Goal: Check status: Check status

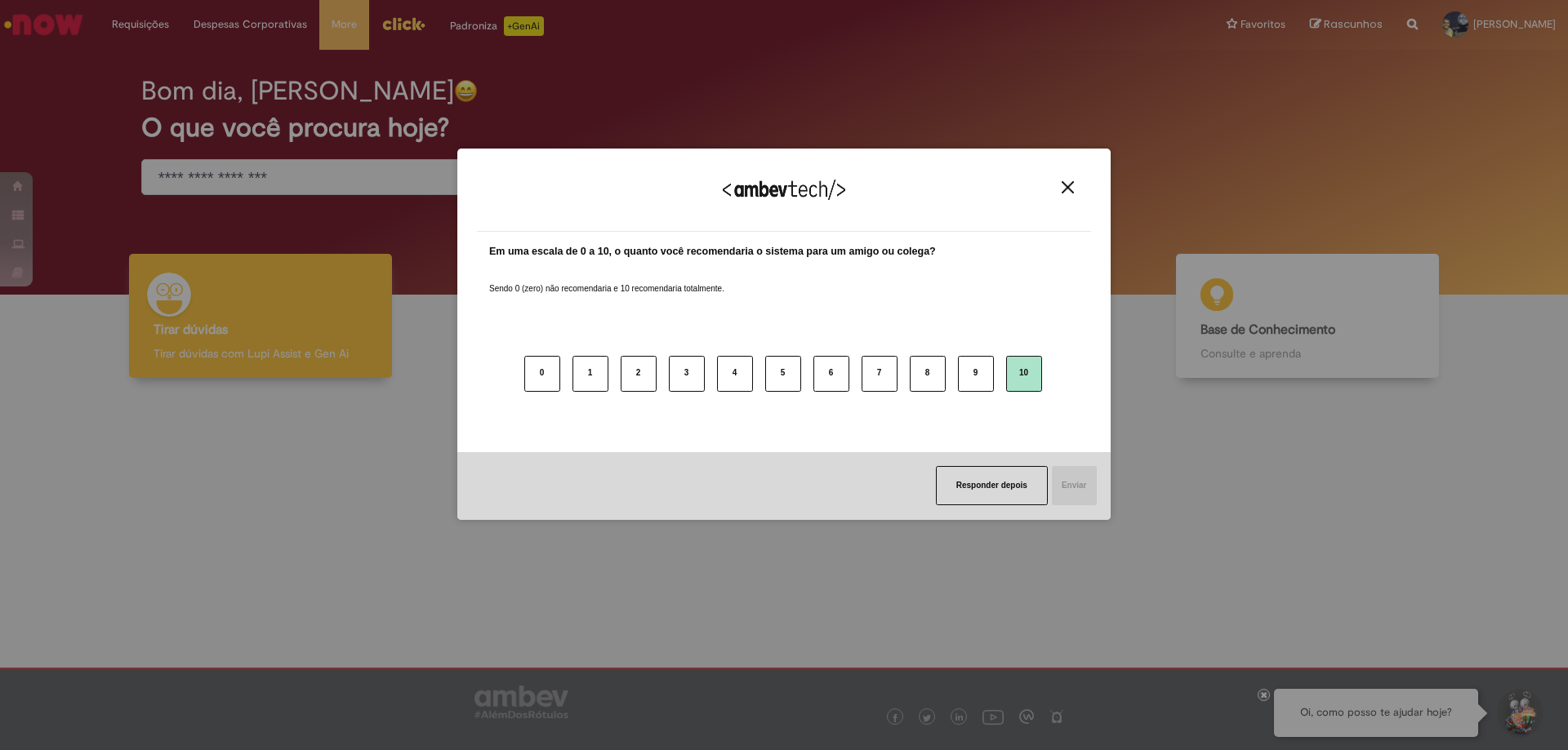
click at [1024, 373] on button "10" at bounding box center [1023, 373] width 36 height 36
click at [1078, 484] on button "Enviar" at bounding box center [1074, 485] width 47 height 39
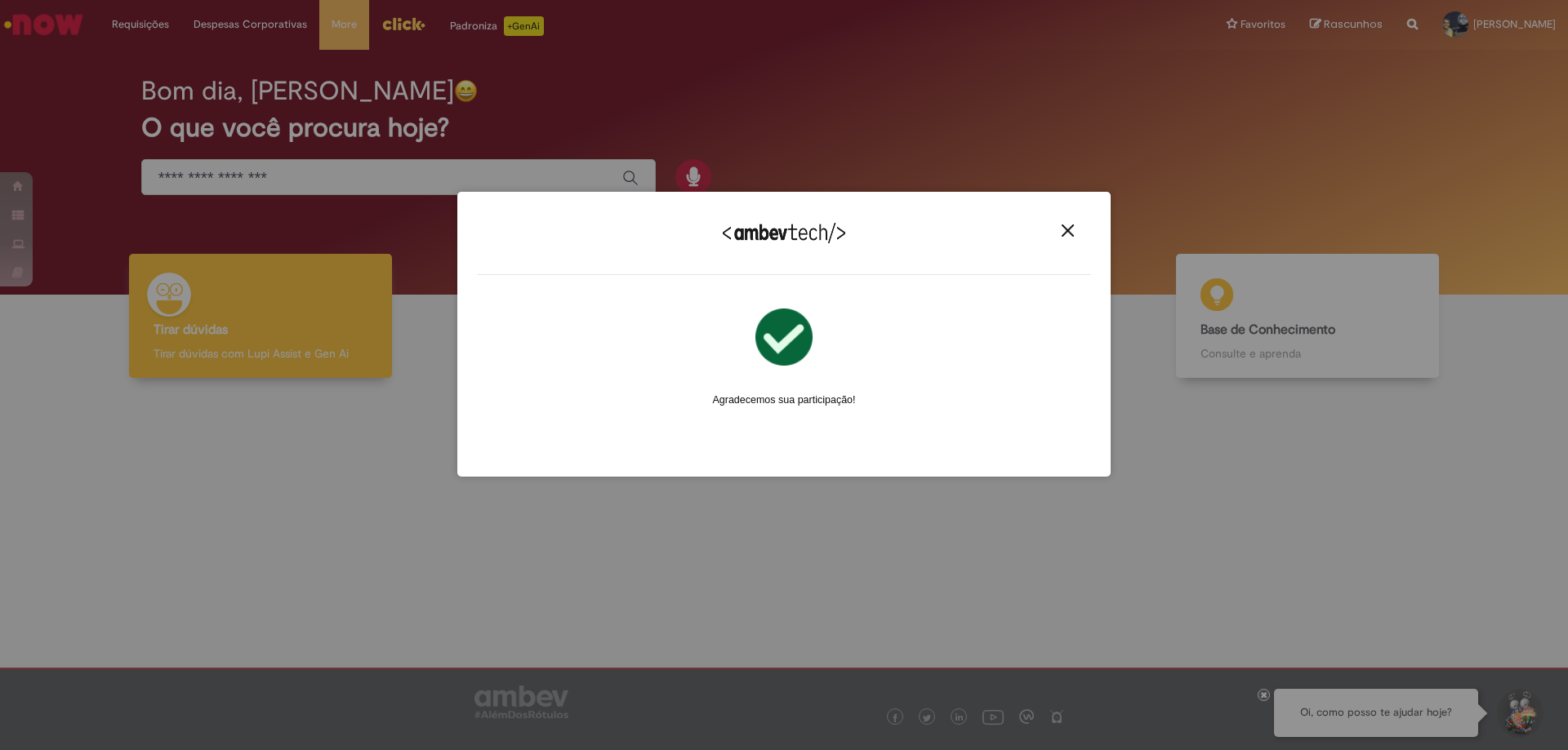
click at [1069, 226] on img "Close" at bounding box center [1067, 230] width 13 height 13
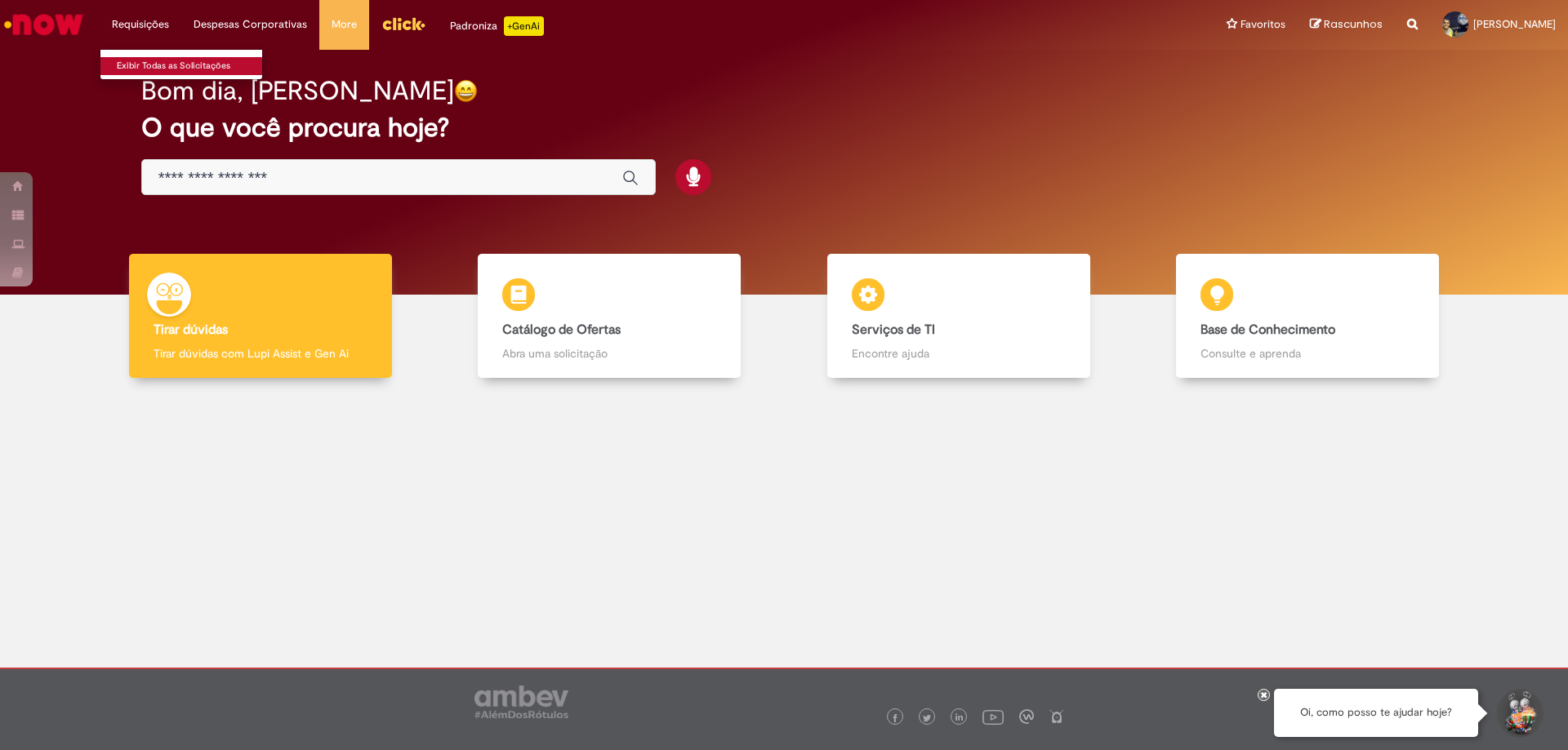
click at [153, 68] on link "Exibir Todas as Solicitações" at bounding box center [190, 66] width 179 height 18
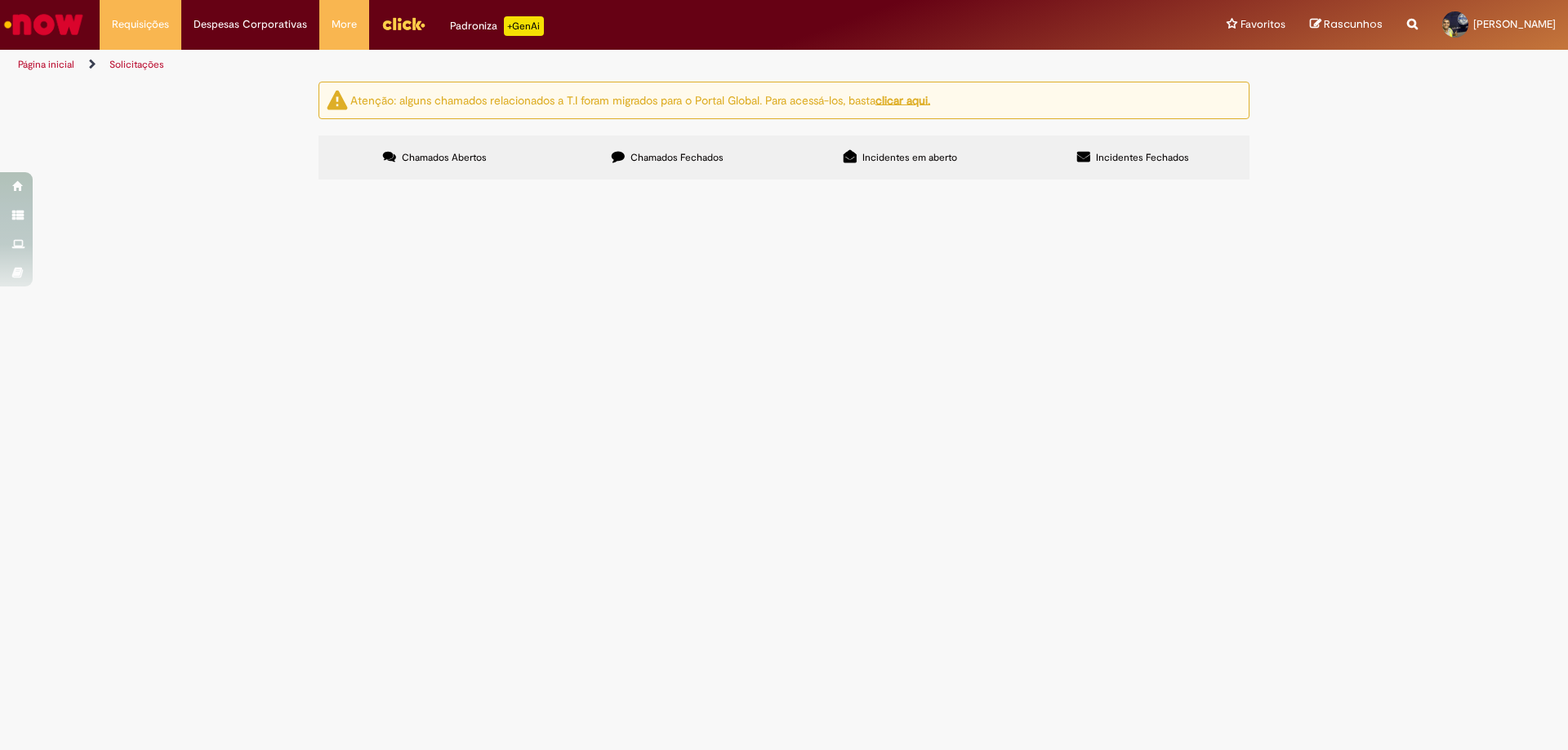
click at [923, 104] on u "clicar aqui." at bounding box center [902, 99] width 55 height 15
click at [650, 159] on span "Chamados Fechados" at bounding box center [677, 157] width 94 height 13
click at [922, 158] on span "Incidentes em aberto" at bounding box center [909, 157] width 95 height 13
click at [1141, 163] on span "Incidentes Fechados" at bounding box center [1142, 157] width 94 height 13
click at [898, 168] on label "Incidentes em aberto" at bounding box center [899, 157] width 233 height 44
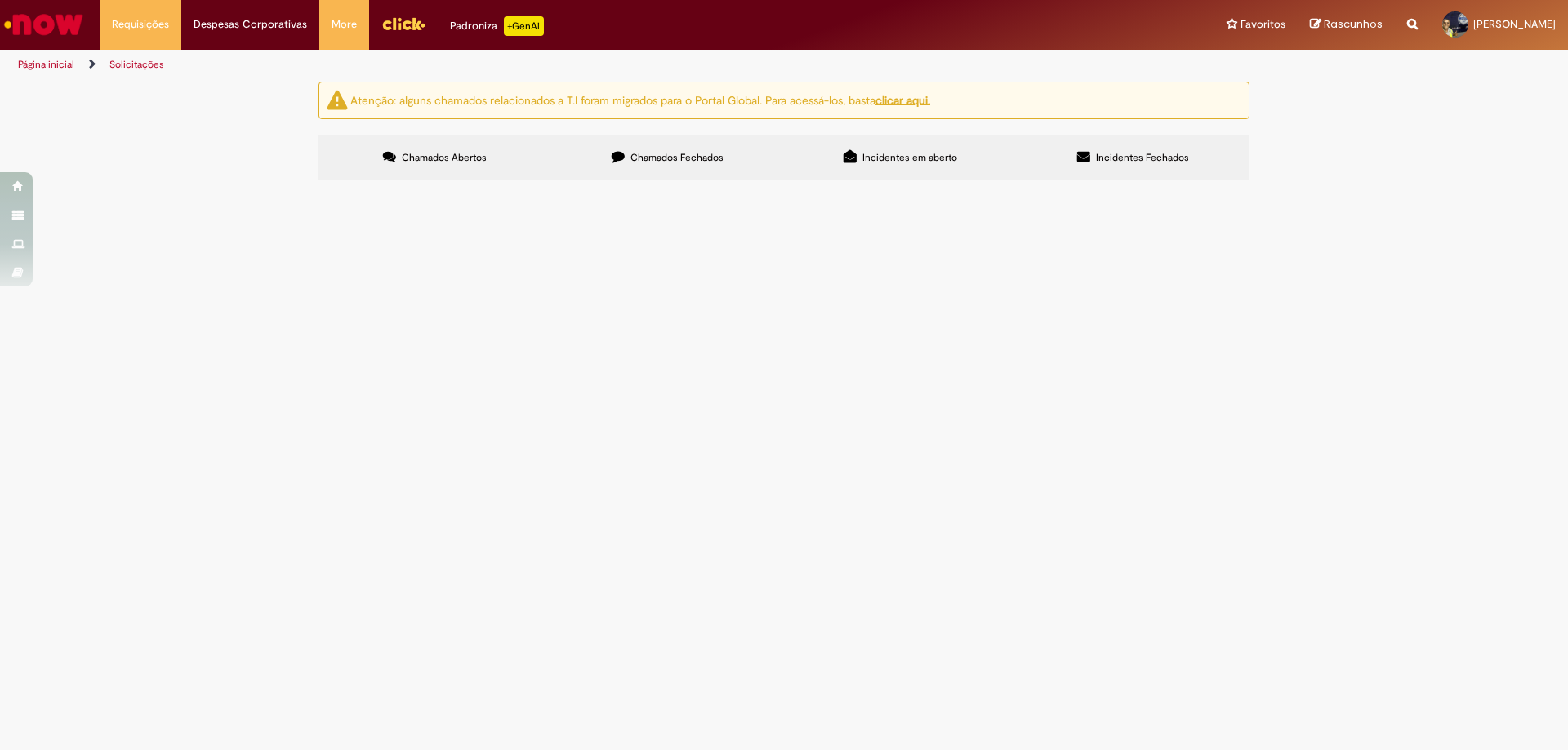
click at [663, 158] on span "Chamados Fechados" at bounding box center [677, 157] width 94 height 13
click at [455, 159] on span "Chamados Abertos" at bounding box center [443, 157] width 85 height 13
click at [0, 0] on span "usando este filtro" at bounding box center [0, 0] width 0 height 0
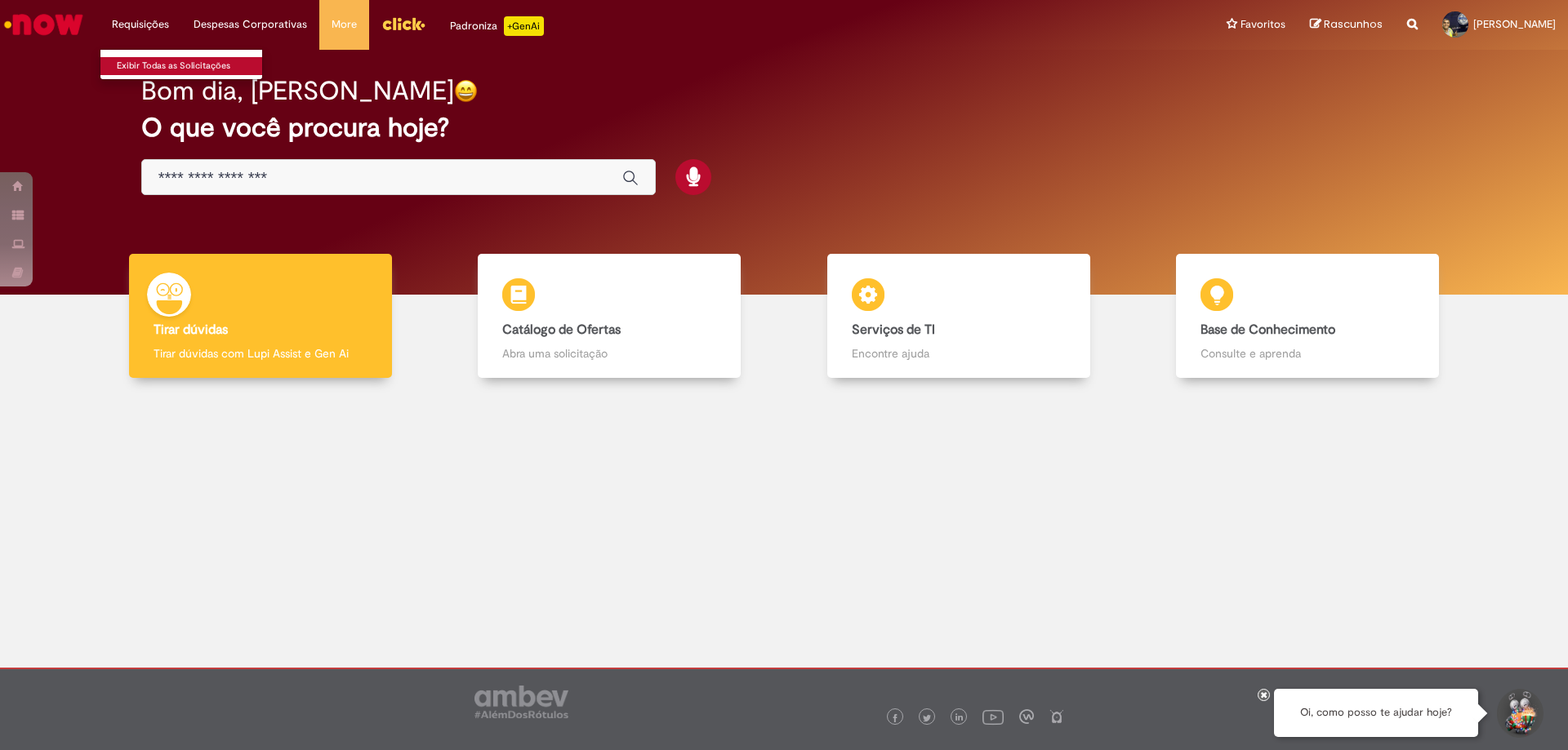
click at [155, 63] on link "Exibir Todas as Solicitações" at bounding box center [190, 66] width 179 height 18
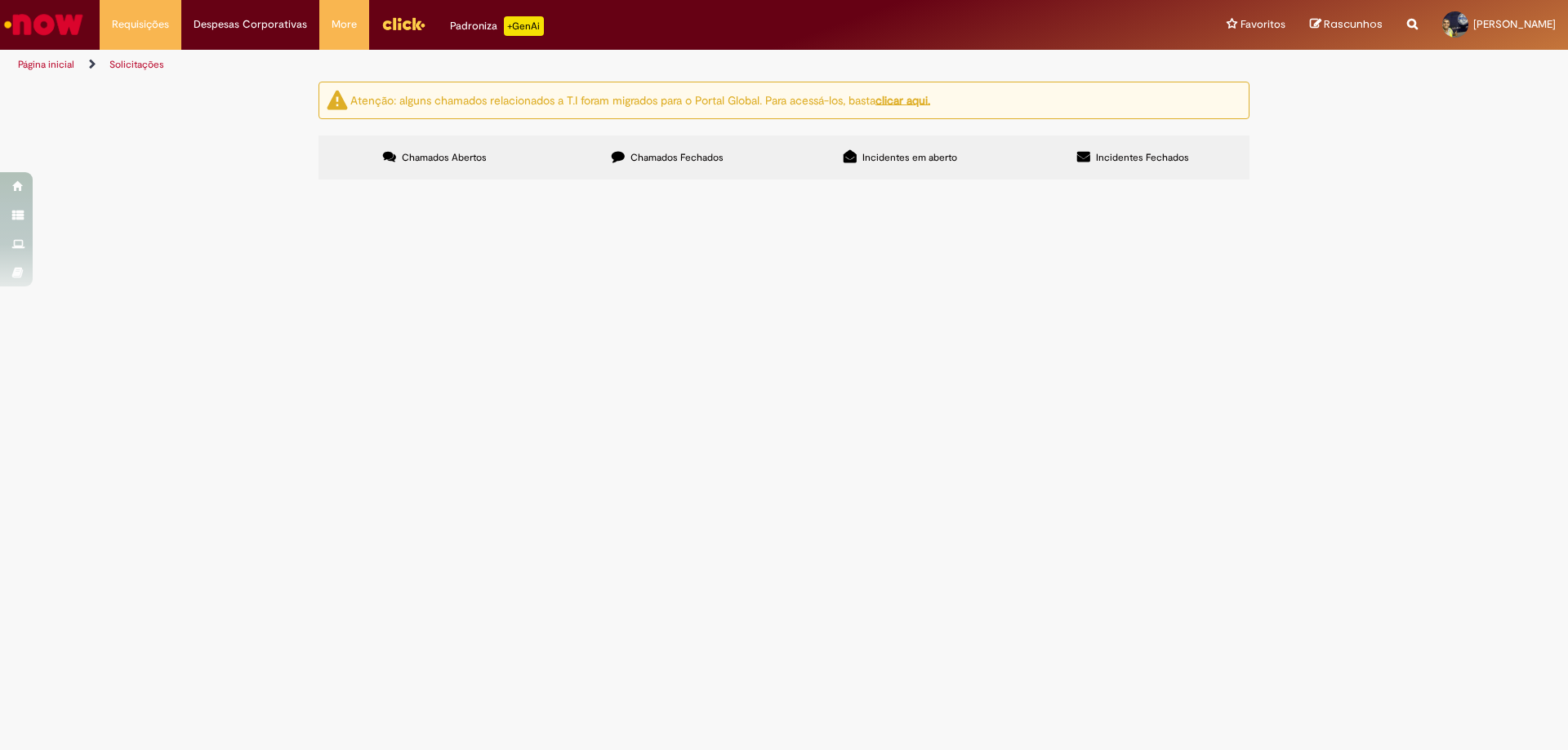
click at [904, 105] on u "clicar aqui." at bounding box center [902, 99] width 55 height 15
click at [459, 162] on span "Chamados Abertos" at bounding box center [443, 157] width 85 height 13
click at [912, 103] on u "clicar aqui." at bounding box center [902, 99] width 55 height 15
